Goal: Information Seeking & Learning: Learn about a topic

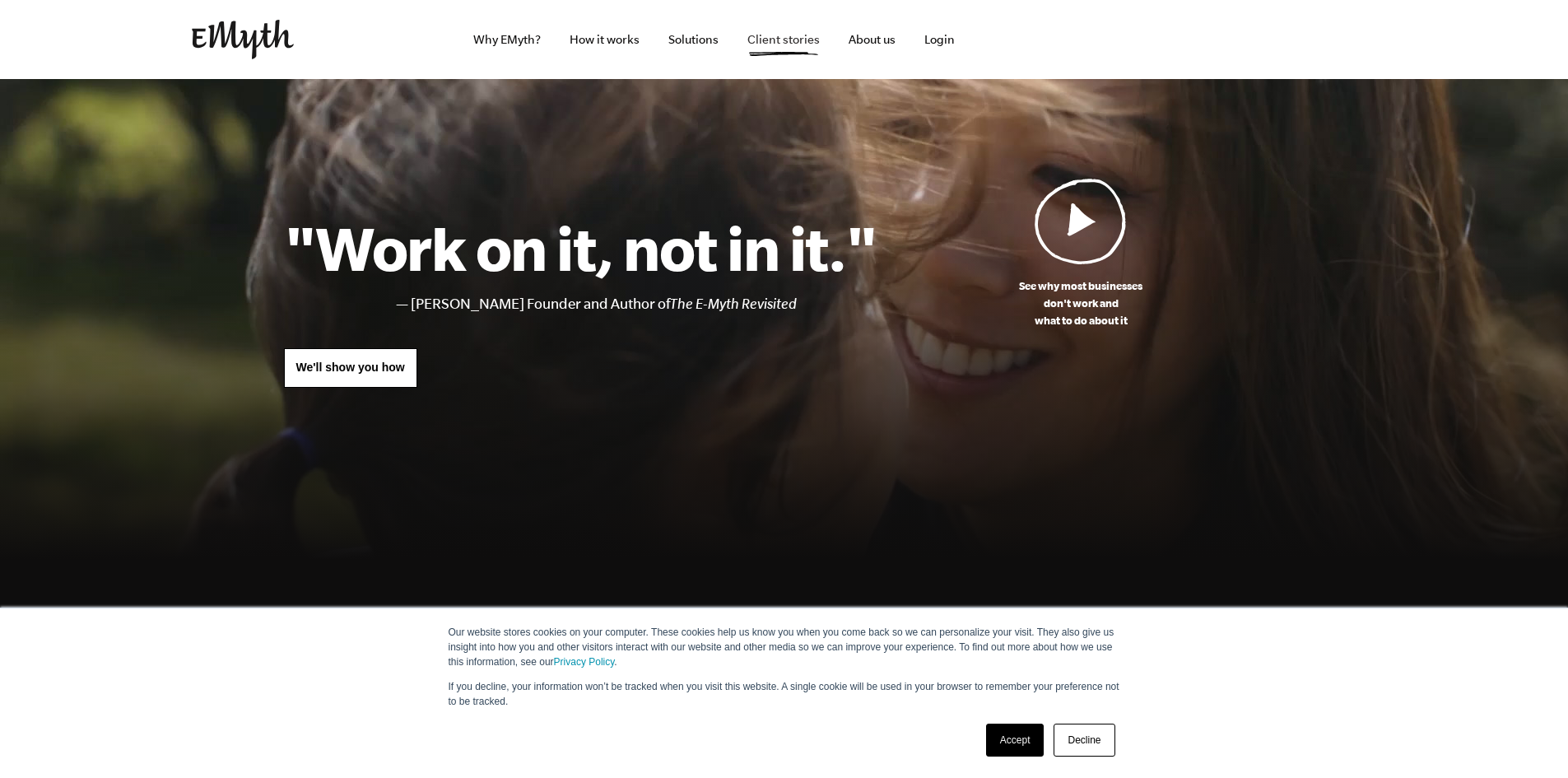
click at [810, 42] on link "Client stories" at bounding box center [784, 39] width 99 height 79
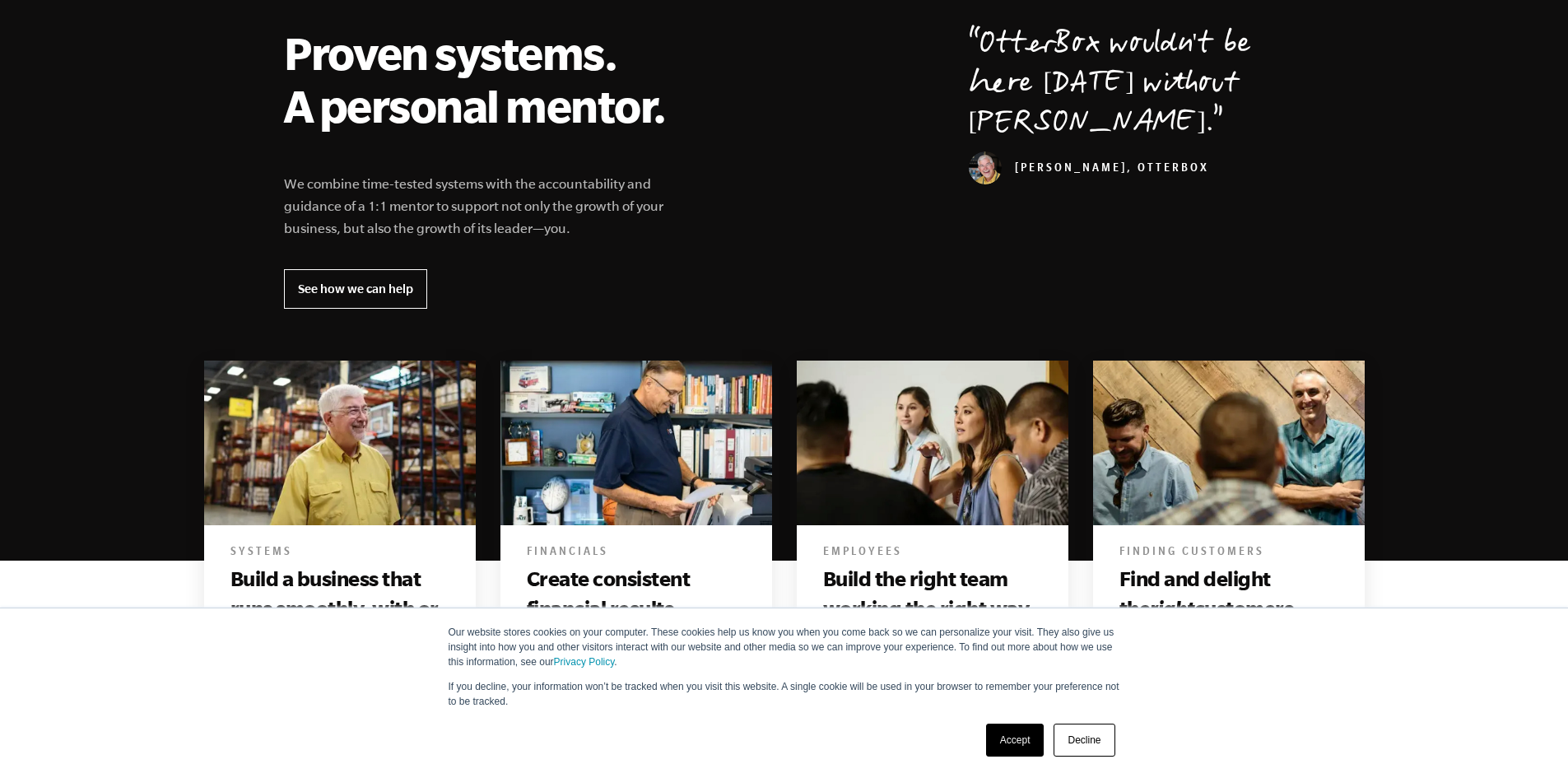
scroll to position [659, 0]
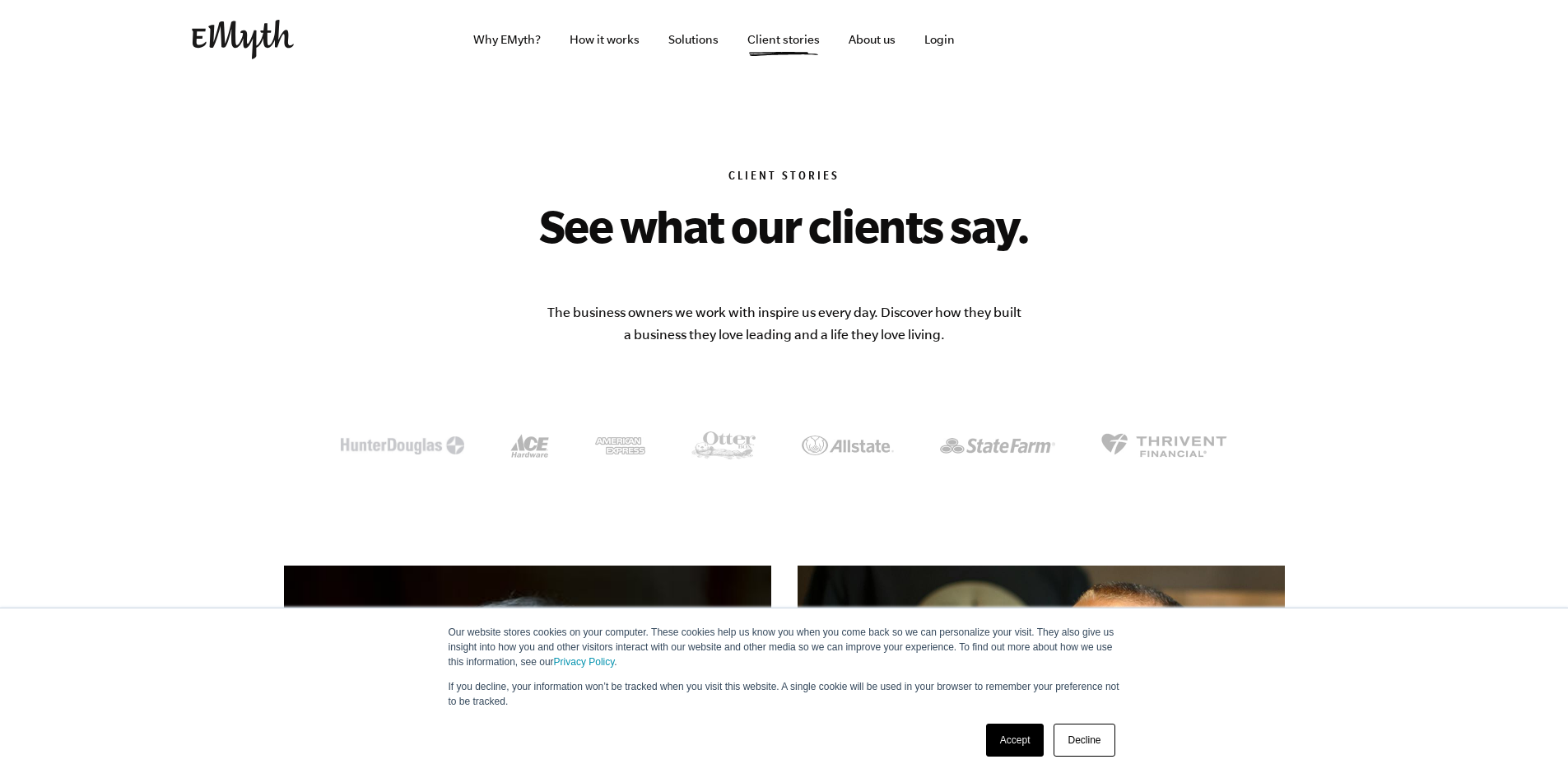
click at [1014, 741] on link "Accept" at bounding box center [1015, 739] width 58 height 33
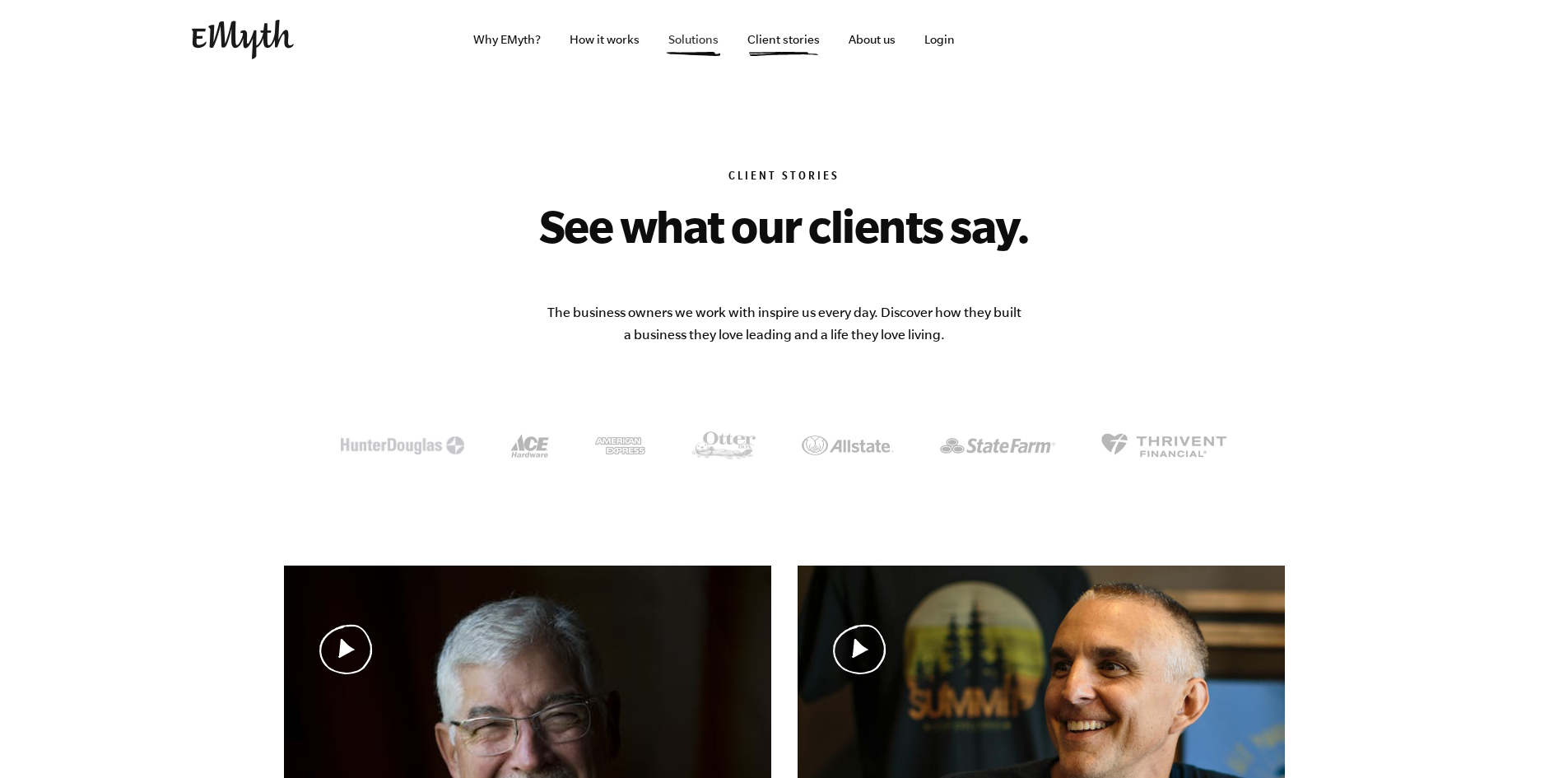
click at [689, 34] on link "Solutions" at bounding box center [693, 39] width 76 height 79
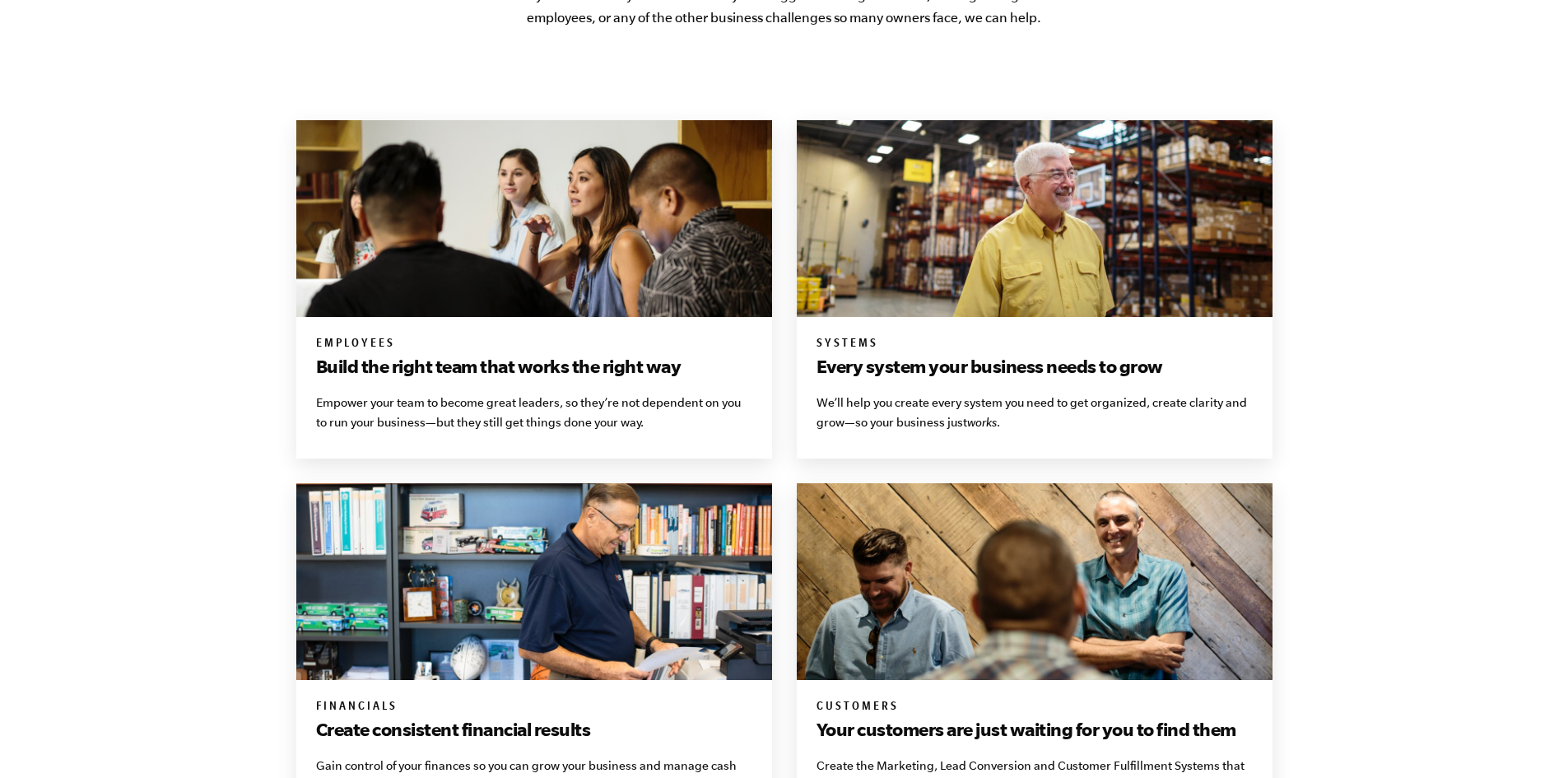
scroll to position [1234, 0]
